Goal: Task Accomplishment & Management: Manage account settings

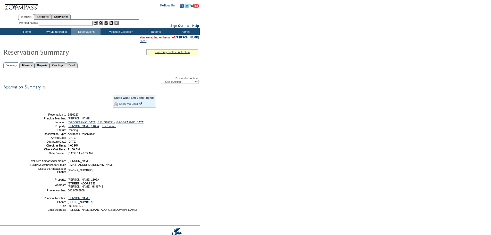
click at [196, 82] on select "-- Select Action -- Modify Reservation Dates Modify Reservation Cost Modify Occ…" at bounding box center [179, 82] width 37 height 4
select select "ConfirmRes"
click at [161, 81] on select "-- Select Action -- Modify Reservation Dates Modify Reservation Cost Modify Occ…" at bounding box center [179, 82] width 37 height 4
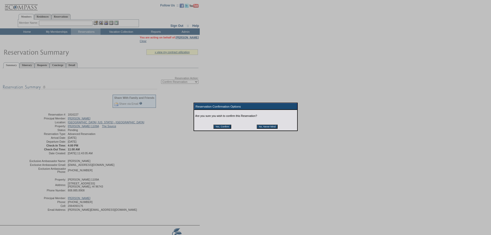
click at [225, 126] on input "Yes, Confirm" at bounding box center [222, 126] width 18 height 4
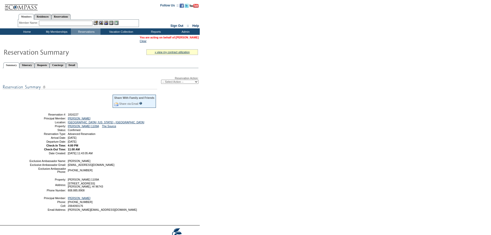
click at [188, 37] on link "[PERSON_NAME]" at bounding box center [187, 37] width 23 height 3
